Goal: Task Accomplishment & Management: Manage account settings

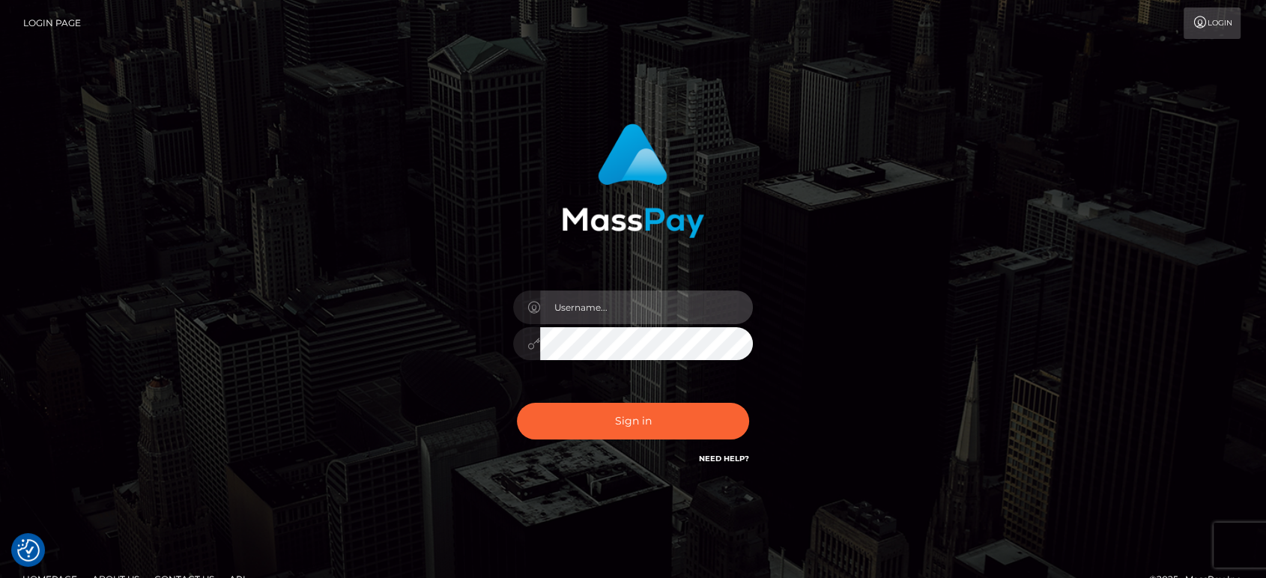
click at [596, 313] on input "text" at bounding box center [646, 308] width 213 height 34
paste input "Glenn.B2"
type input "Glenn.B2"
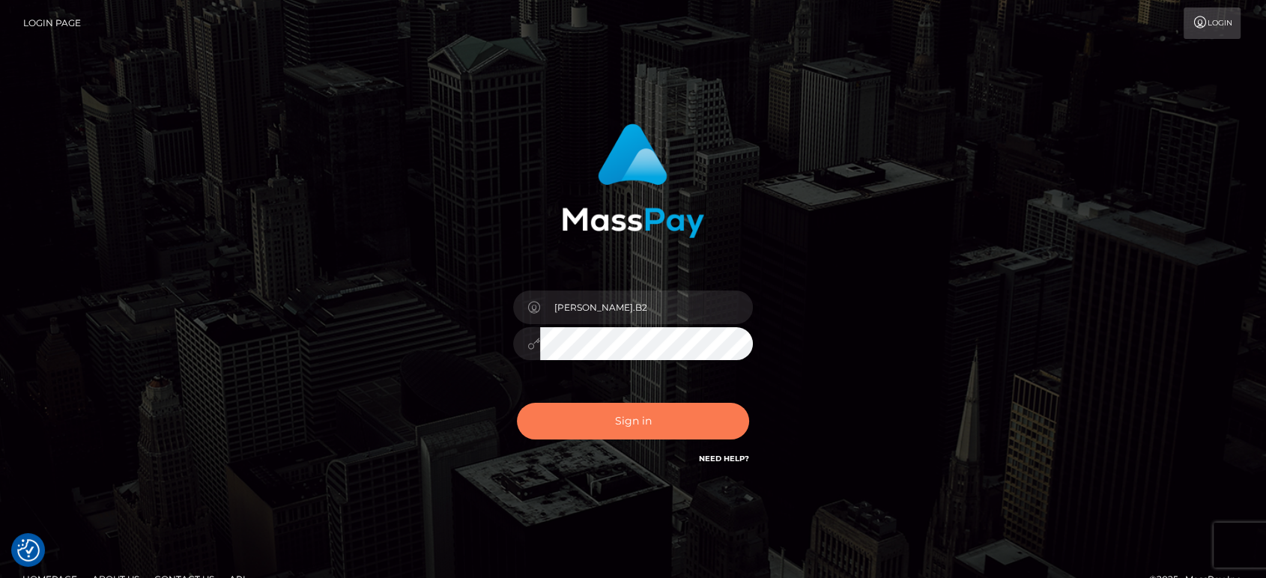
click at [635, 418] on button "Sign in" at bounding box center [633, 421] width 232 height 37
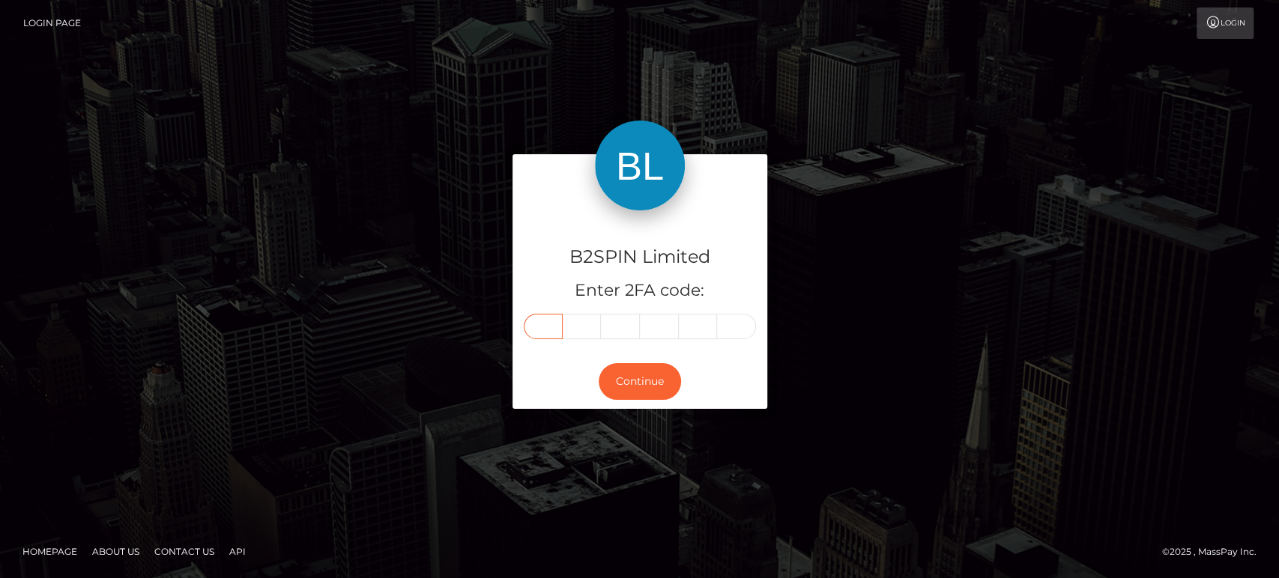
click at [551, 331] on input "text" at bounding box center [543, 326] width 39 height 25
paste input "8"
type input "8"
type input "2"
type input "0"
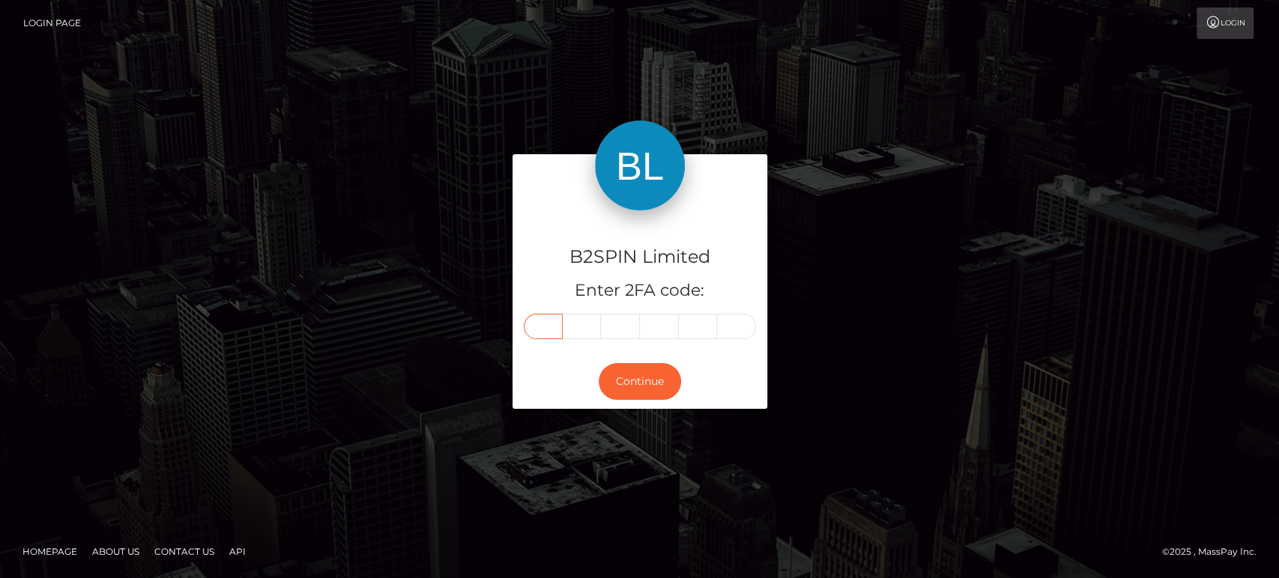
type input "1"
type input "0"
type input "9"
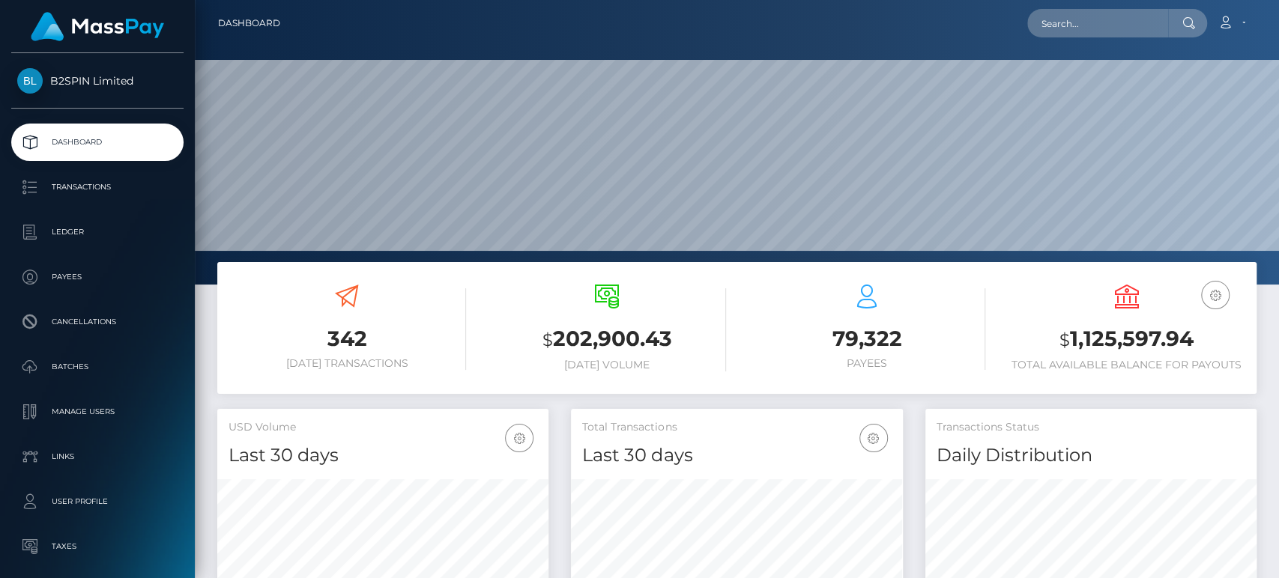
scroll to position [264, 331]
drag, startPoint x: 1069, startPoint y: 338, endPoint x: 1091, endPoint y: 339, distance: 21.8
click at [1091, 339] on h3 "$ 1,125,597.94" at bounding box center [1127, 339] width 238 height 31
click at [1194, 342] on h3 "$ 1,125,597.94" at bounding box center [1127, 339] width 238 height 31
copy h3 "1,125,597.94"
